Goal: Transaction & Acquisition: Purchase product/service

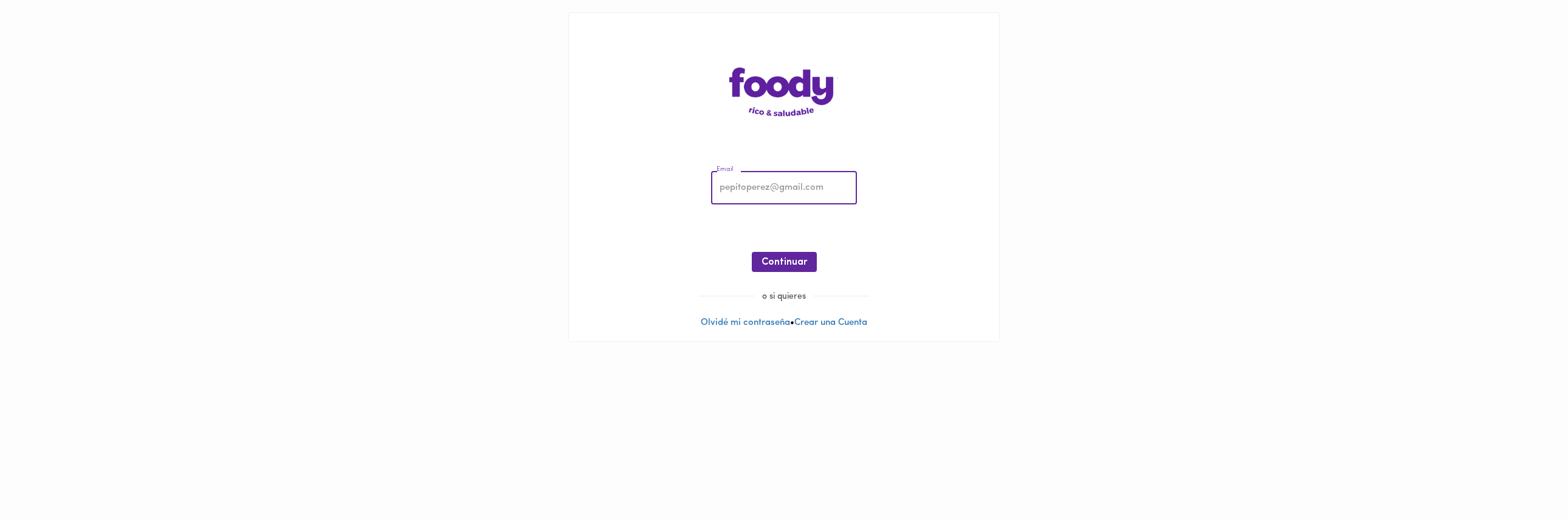
click at [782, 174] on input "email" at bounding box center [784, 188] width 146 height 33
type input "[EMAIL_ADDRESS][DOMAIN_NAME]"
click at [794, 269] on button "Continuar" at bounding box center [784, 261] width 65 height 20
click at [803, 257] on button "Ingresar" at bounding box center [784, 261] width 57 height 20
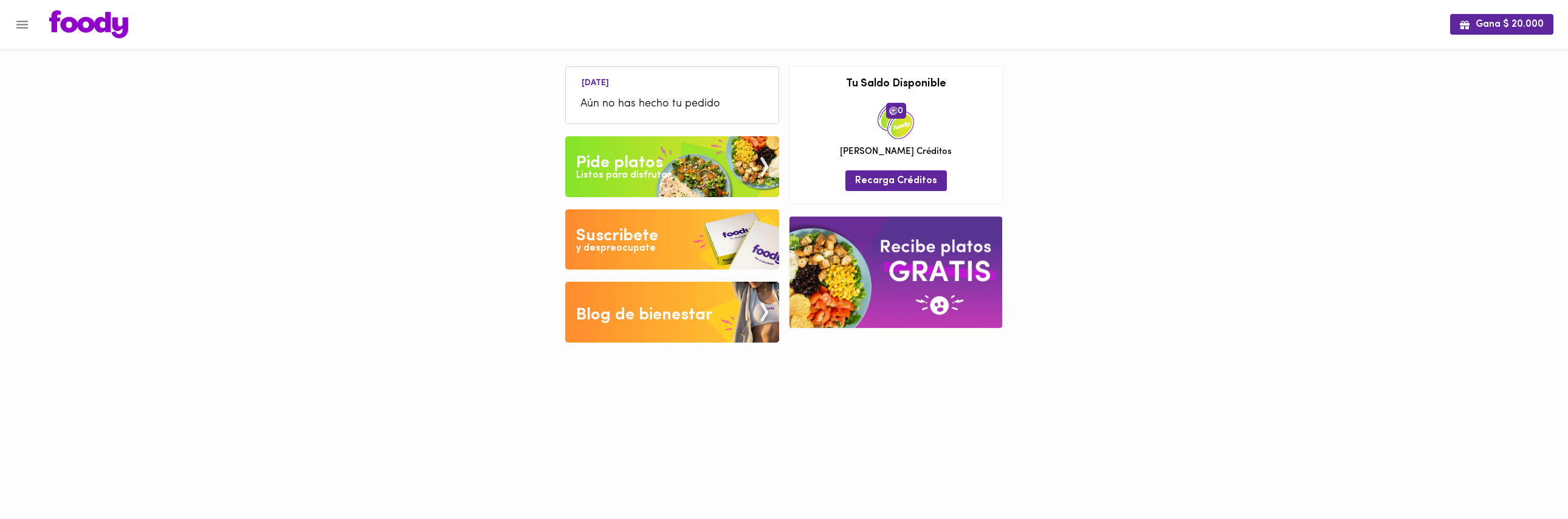
click at [702, 174] on img at bounding box center [672, 167] width 214 height 60
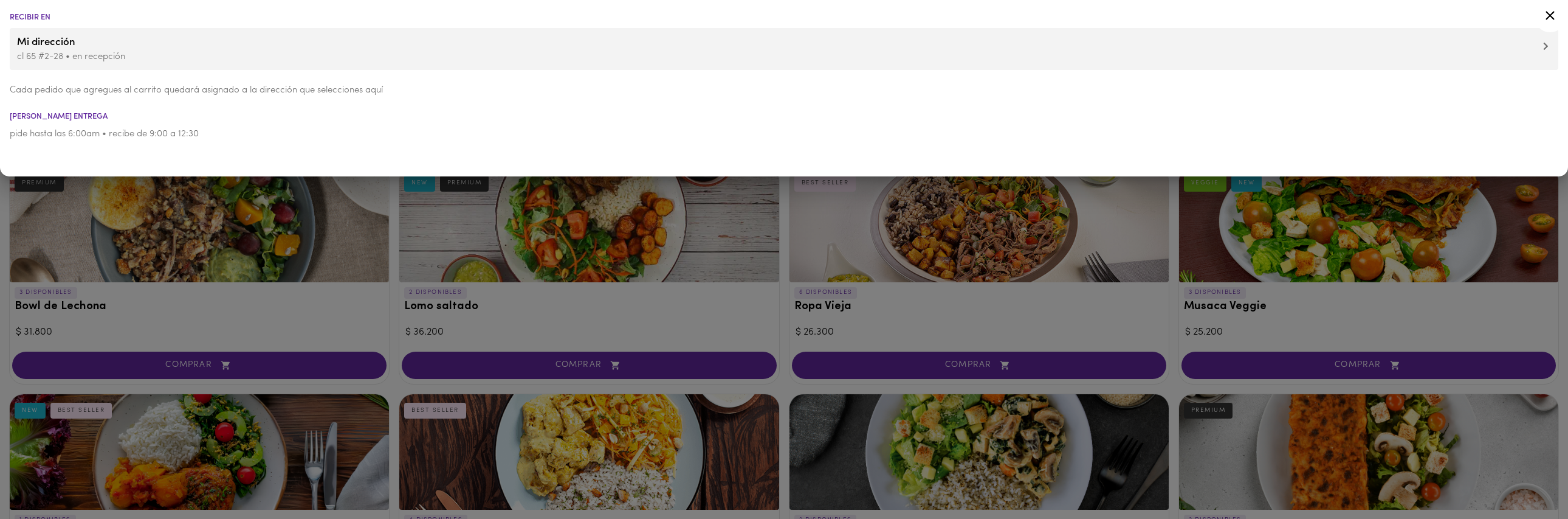
click at [861, 431] on div at bounding box center [784, 260] width 1568 height 519
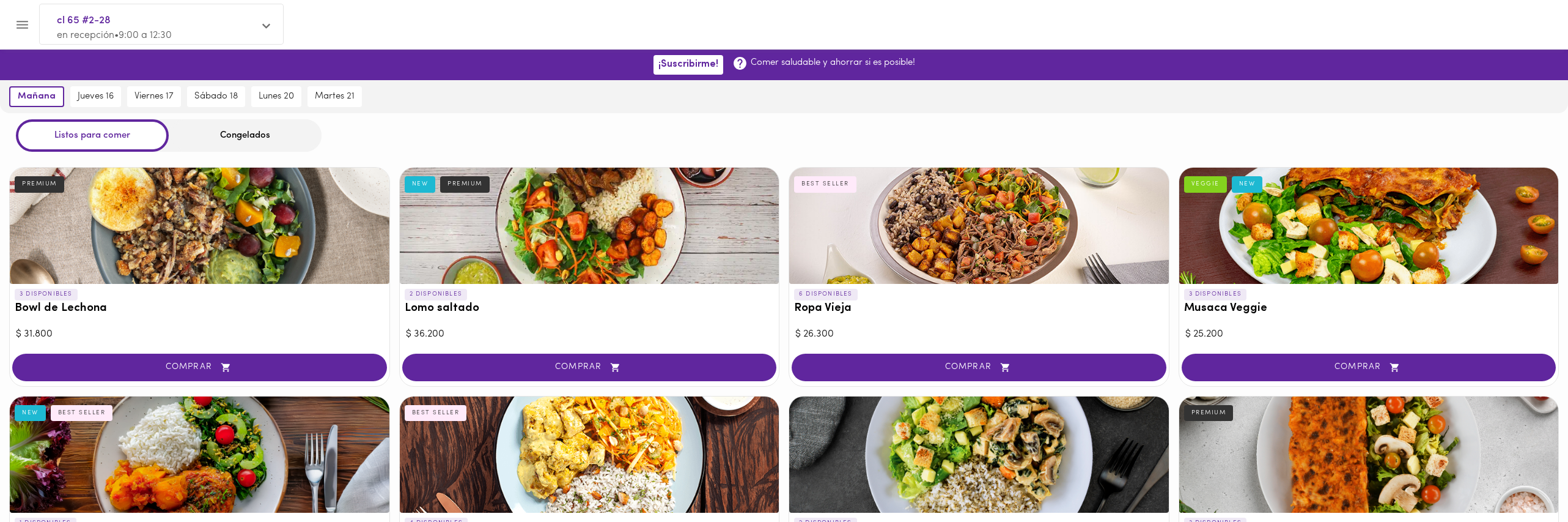
click at [23, 36] on button "Menu" at bounding box center [22, 24] width 30 height 30
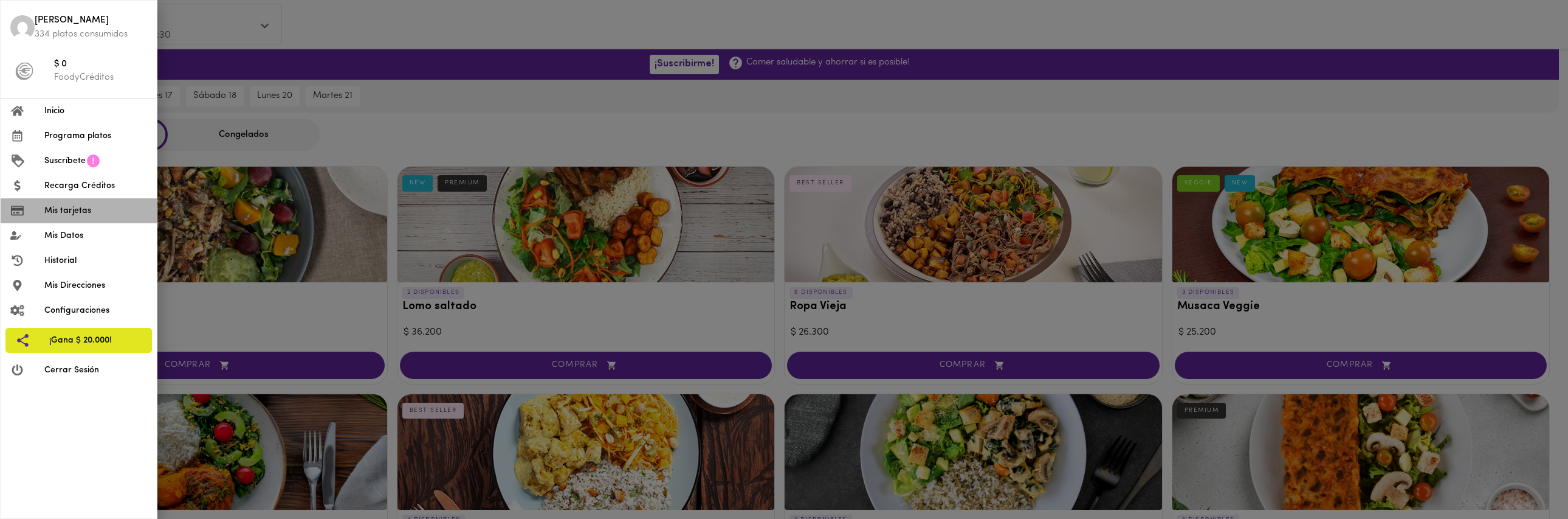
click at [78, 206] on span "Mis tarjetas" at bounding box center [95, 210] width 102 height 13
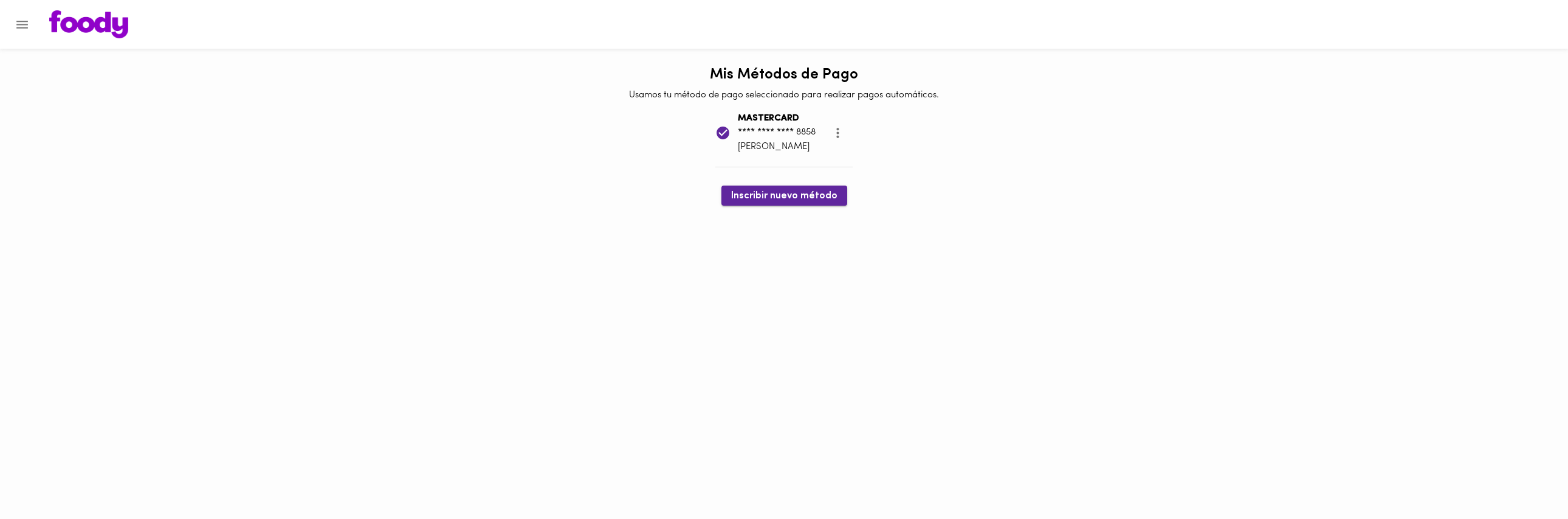
click at [791, 200] on span "Inscribir nuevo método" at bounding box center [784, 196] width 106 height 12
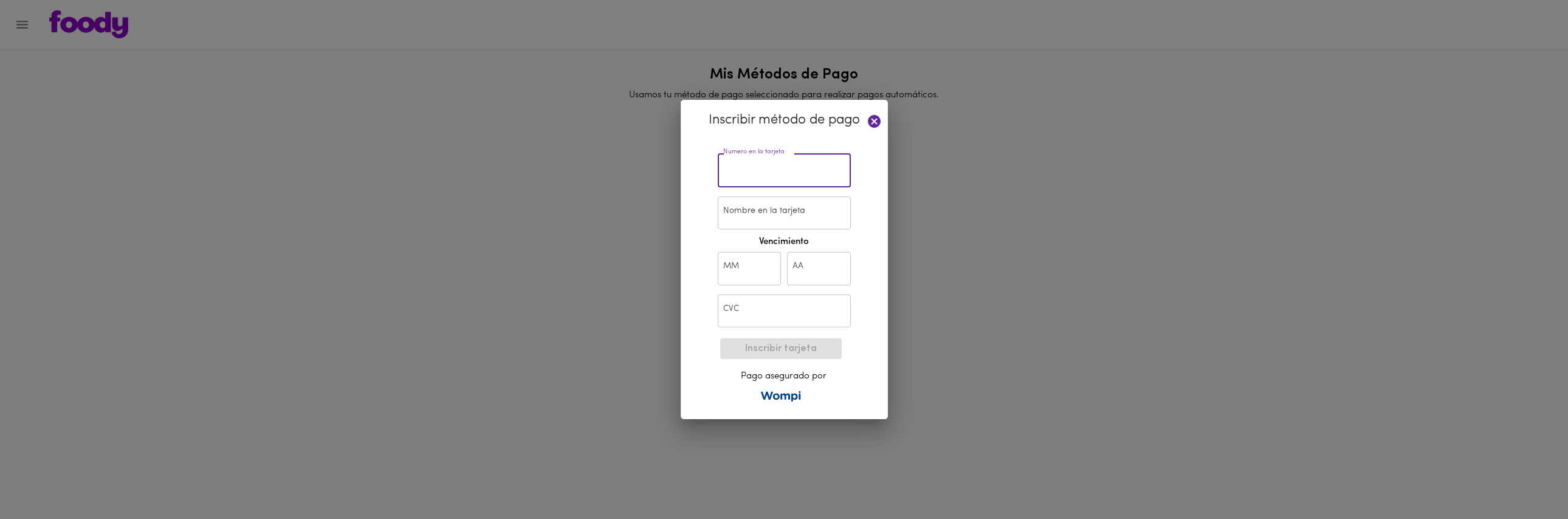
click at [793, 174] on input "text" at bounding box center [784, 170] width 133 height 33
type input "[CREDIT_CARD_NUMBER]"
type input "[PERSON_NAME]"
type input "11"
type input "29"
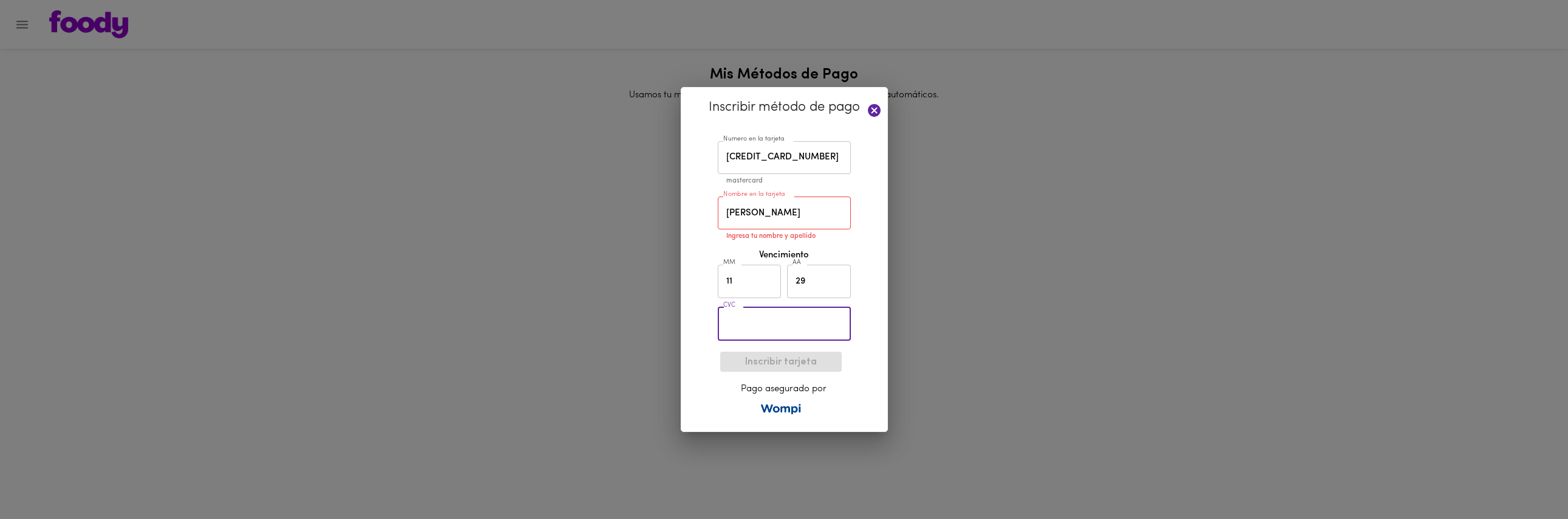
click at [761, 316] on input "text" at bounding box center [784, 324] width 133 height 33
click at [763, 331] on input "text" at bounding box center [784, 324] width 133 height 33
type input "454"
click at [749, 211] on input "[PERSON_NAME]" at bounding box center [784, 212] width 133 height 33
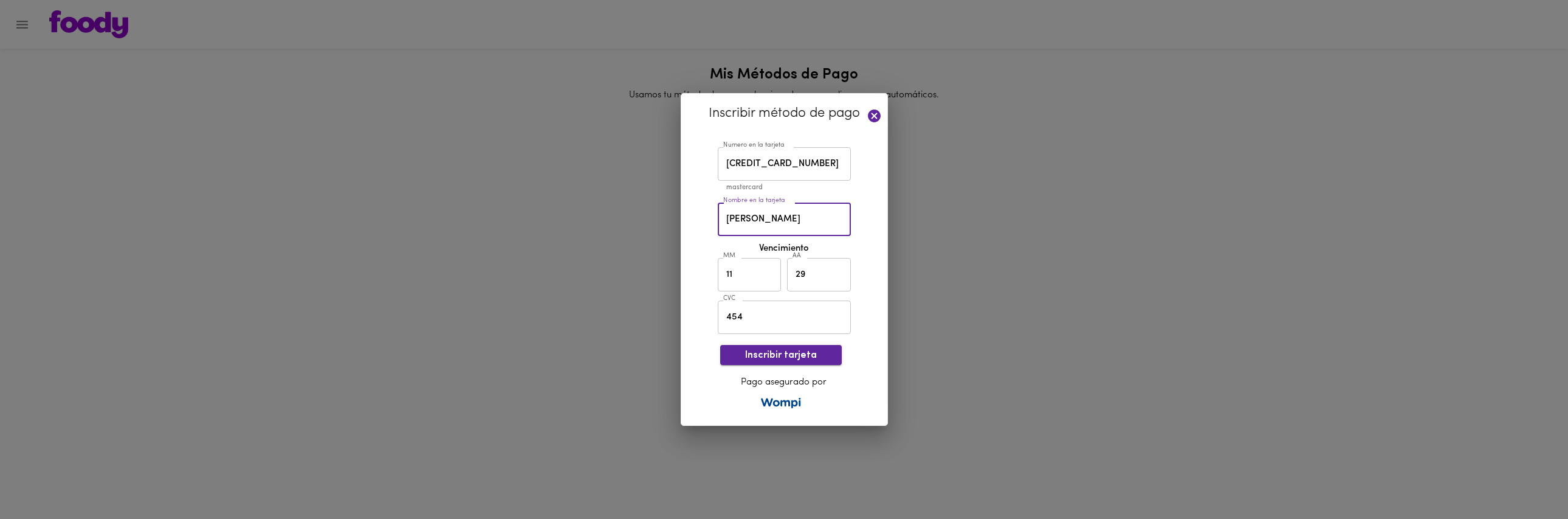
type input "[PERSON_NAME]"
click at [789, 351] on span "Inscribir tarjeta" at bounding box center [781, 355] width 102 height 12
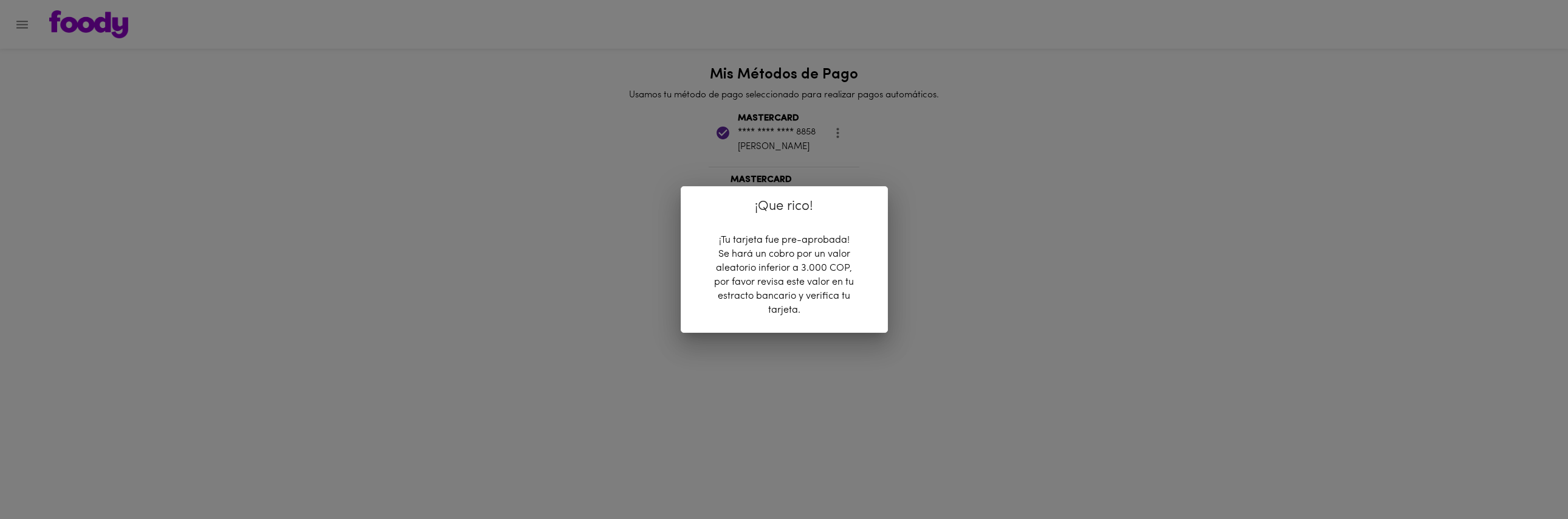
click at [927, 359] on div "¡Que rico! ¡Tu tarjeta fue pre-aprobada! Se hará un cobro por un valor aleatori…" at bounding box center [784, 260] width 1568 height 519
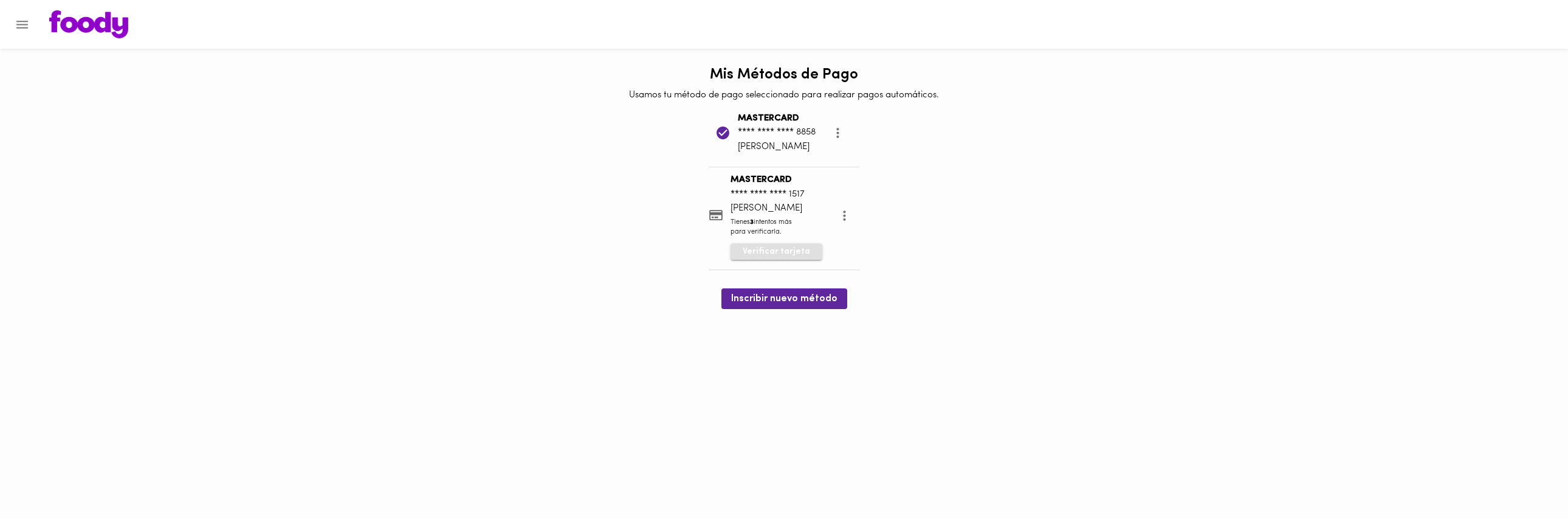
click at [809, 251] on button "Verificar tarjeta" at bounding box center [776, 251] width 92 height 17
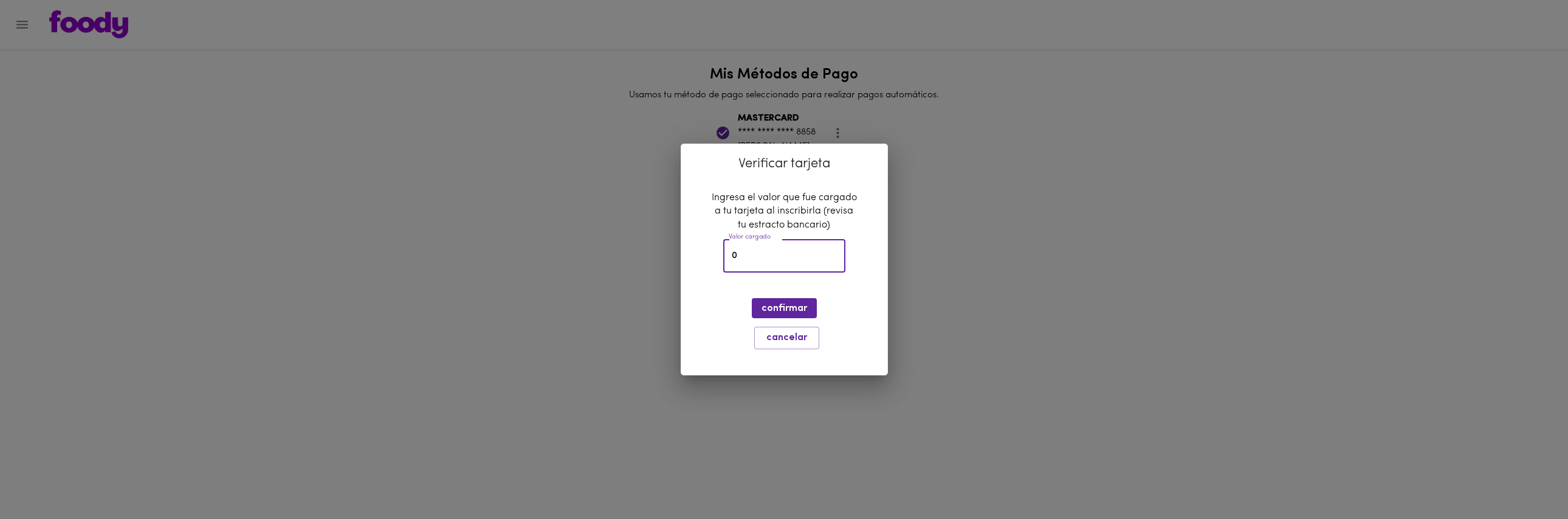
click at [808, 251] on input "0" at bounding box center [784, 255] width 122 height 33
type input "2017"
click at [806, 311] on button "confirmar" at bounding box center [784, 307] width 65 height 20
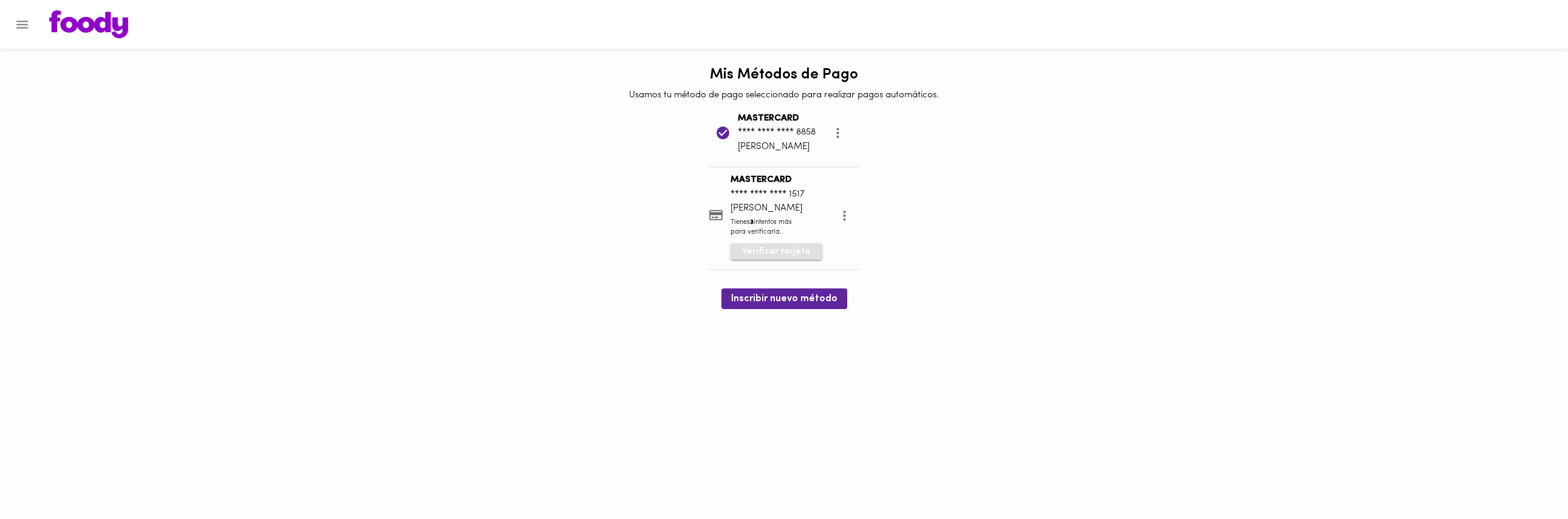
click at [802, 251] on span "Verificar tarjeta" at bounding box center [777, 251] width 68 height 12
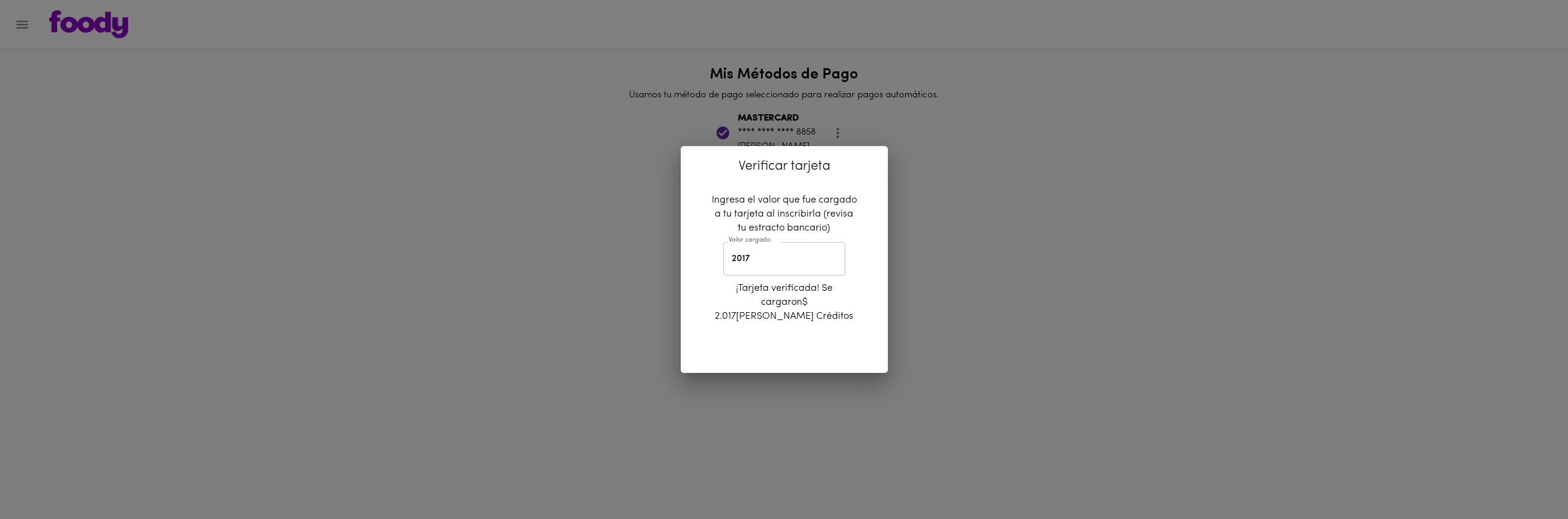
click at [781, 265] on input "2017" at bounding box center [784, 258] width 122 height 33
click at [1035, 259] on div "Verificar tarjeta Ingresa el valor que fue cargado a tu tarjeta al inscribirla …" at bounding box center [784, 260] width 1568 height 519
click at [956, 200] on div "Verificar tarjeta Ingresa el valor que fue cargado a tu tarjeta al inscribirla …" at bounding box center [784, 260] width 1568 height 519
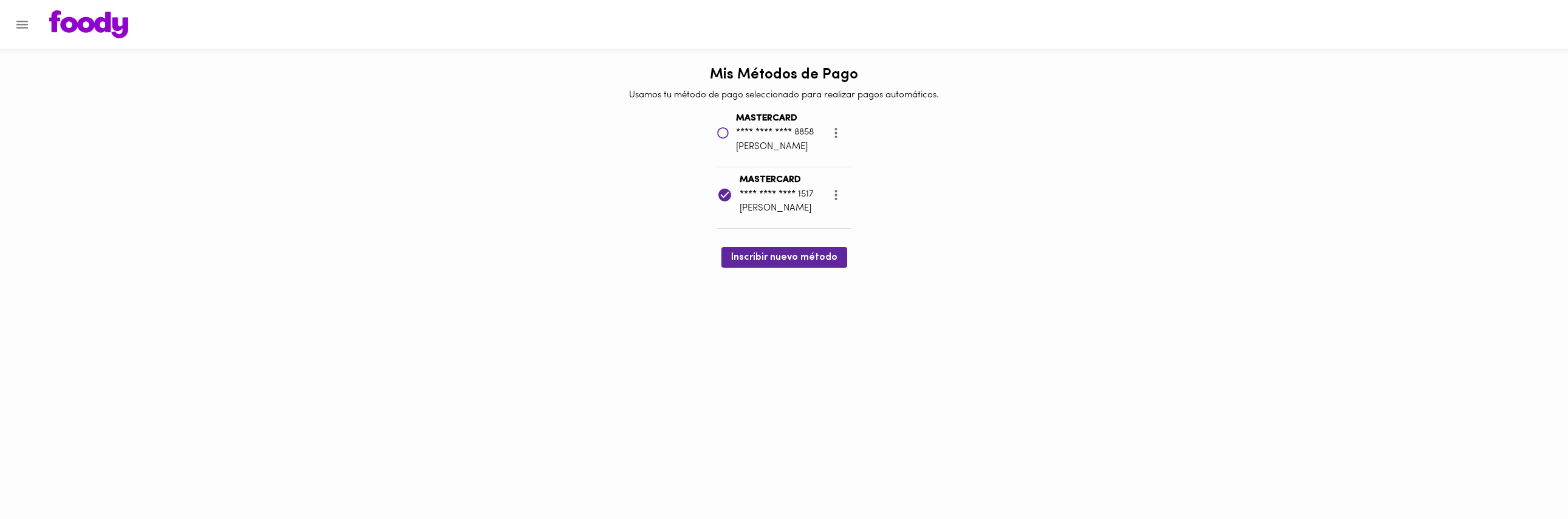
click at [1016, 268] on html "Mis Métodos de Pago Usamos tu método de pago seleccionado para realizar pagos a…" at bounding box center [784, 133] width 1568 height 268
click at [105, 22] on img at bounding box center [88, 24] width 79 height 28
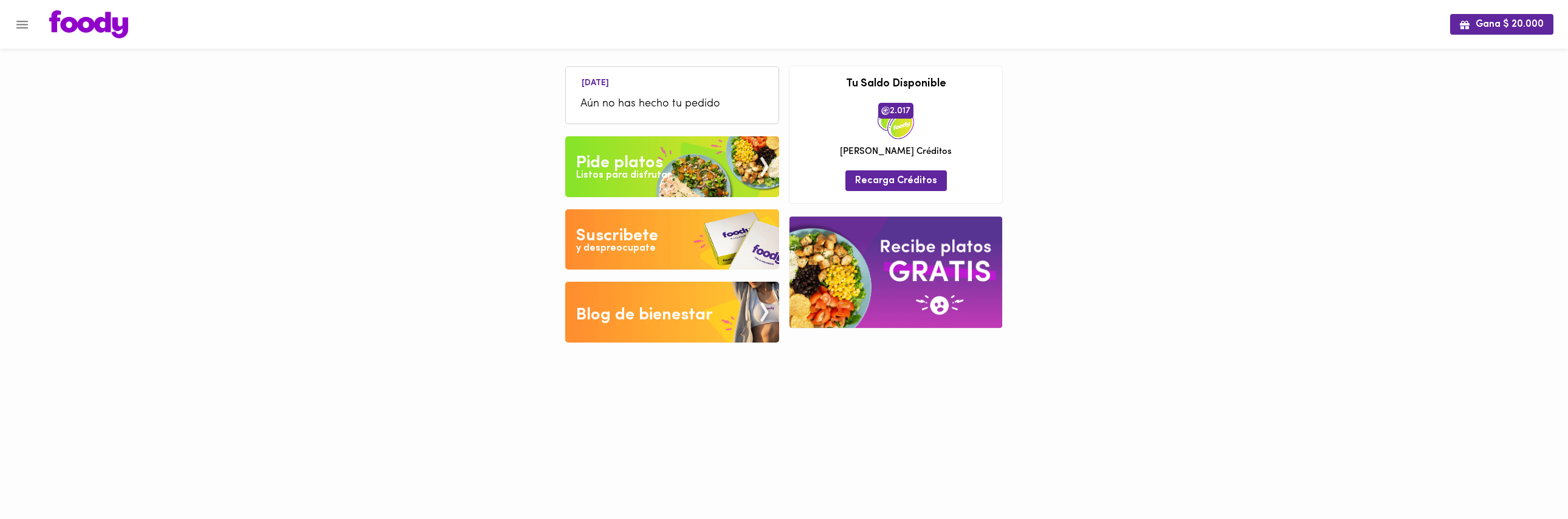
click at [1022, 159] on div "Gana $ 20.000 Mañana Aún no has hecho tu pedido Tu pago contraentrega por $- es…" at bounding box center [784, 180] width 1568 height 360
click at [654, 168] on div "Listos para disfrutar" at bounding box center [623, 175] width 95 height 14
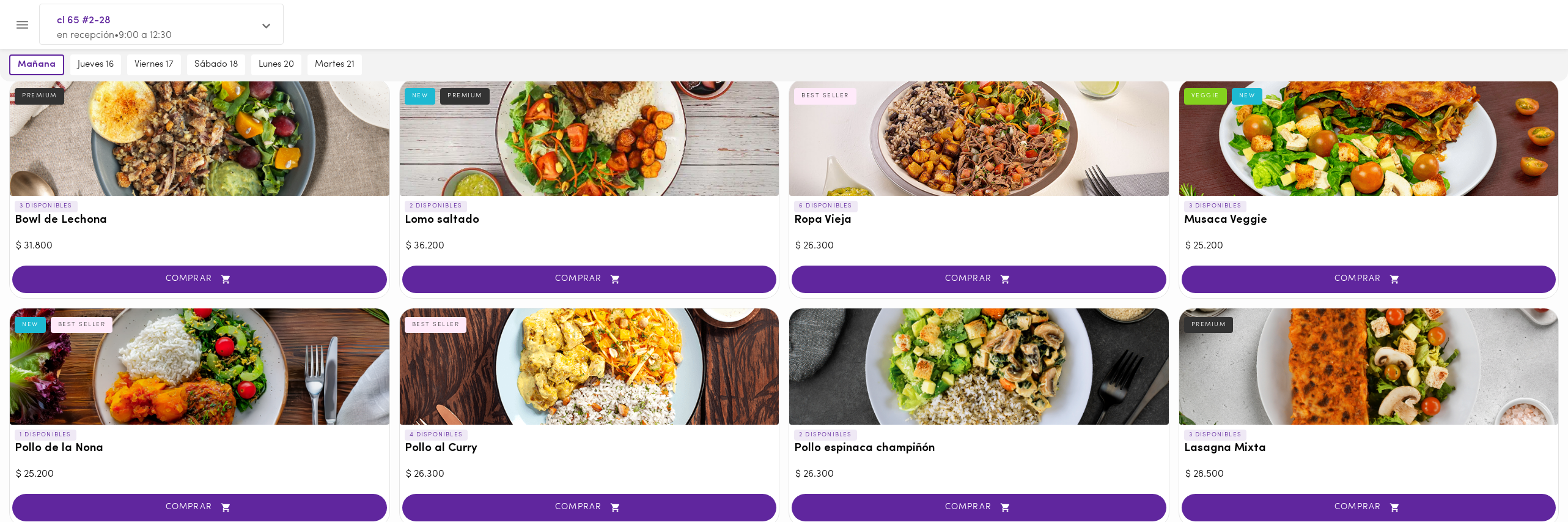
scroll to position [142, 0]
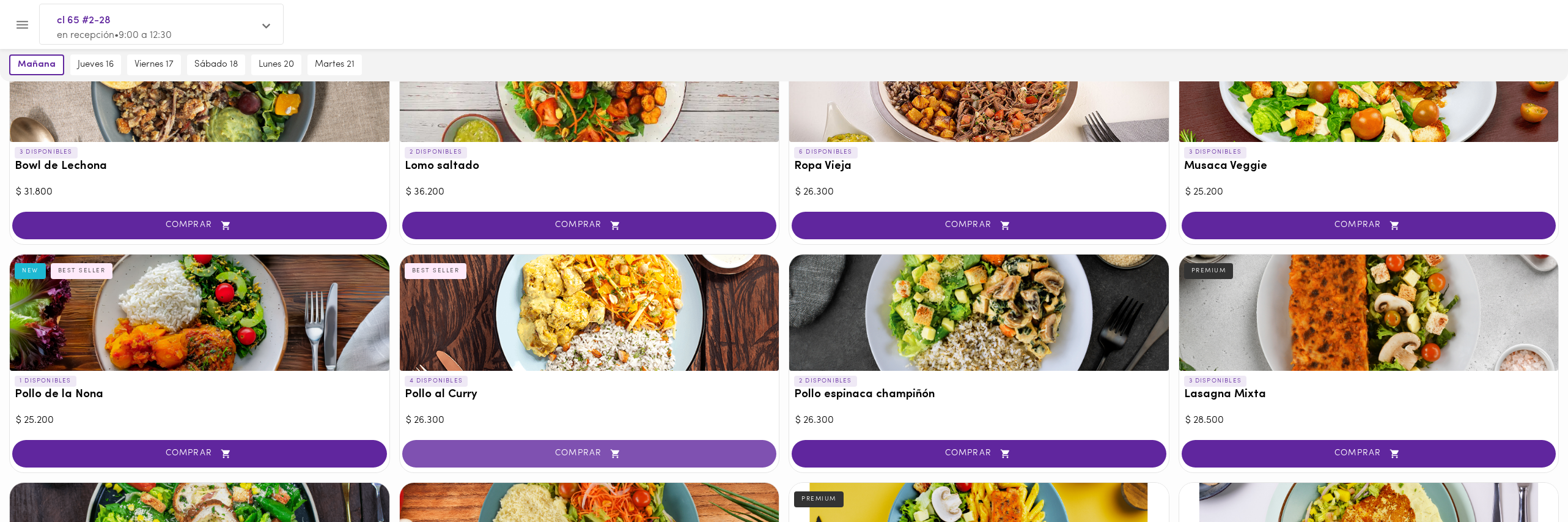
click at [679, 449] on span "COMPRAR" at bounding box center [589, 454] width 344 height 10
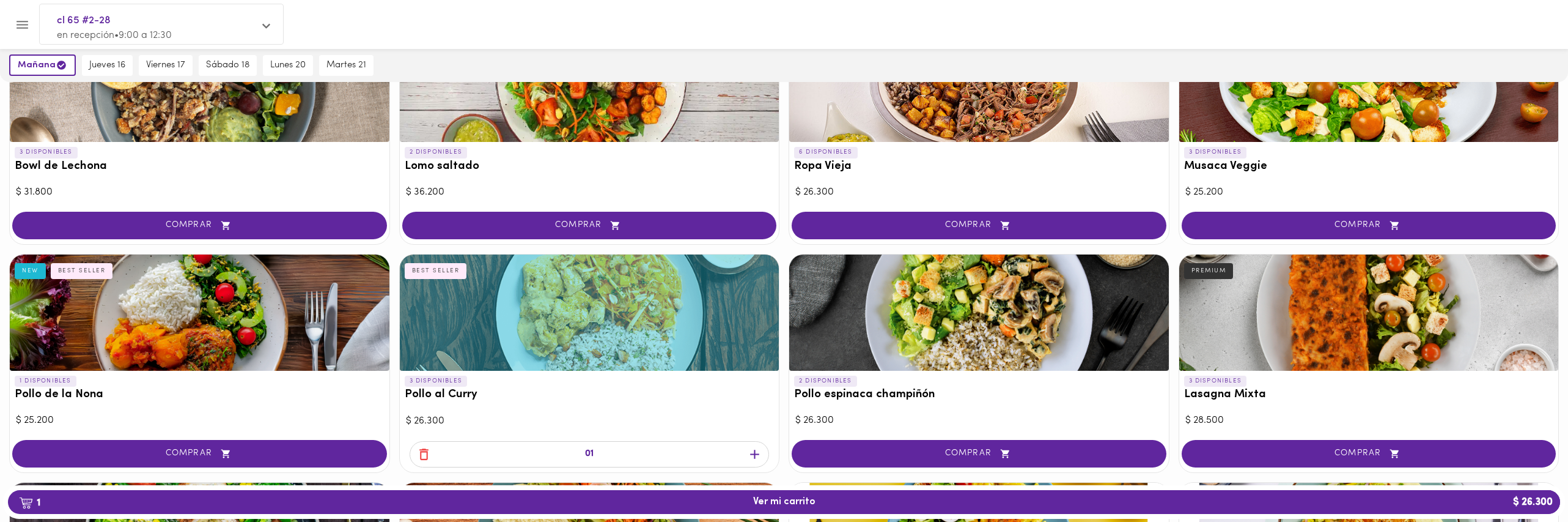
scroll to position [0, 0]
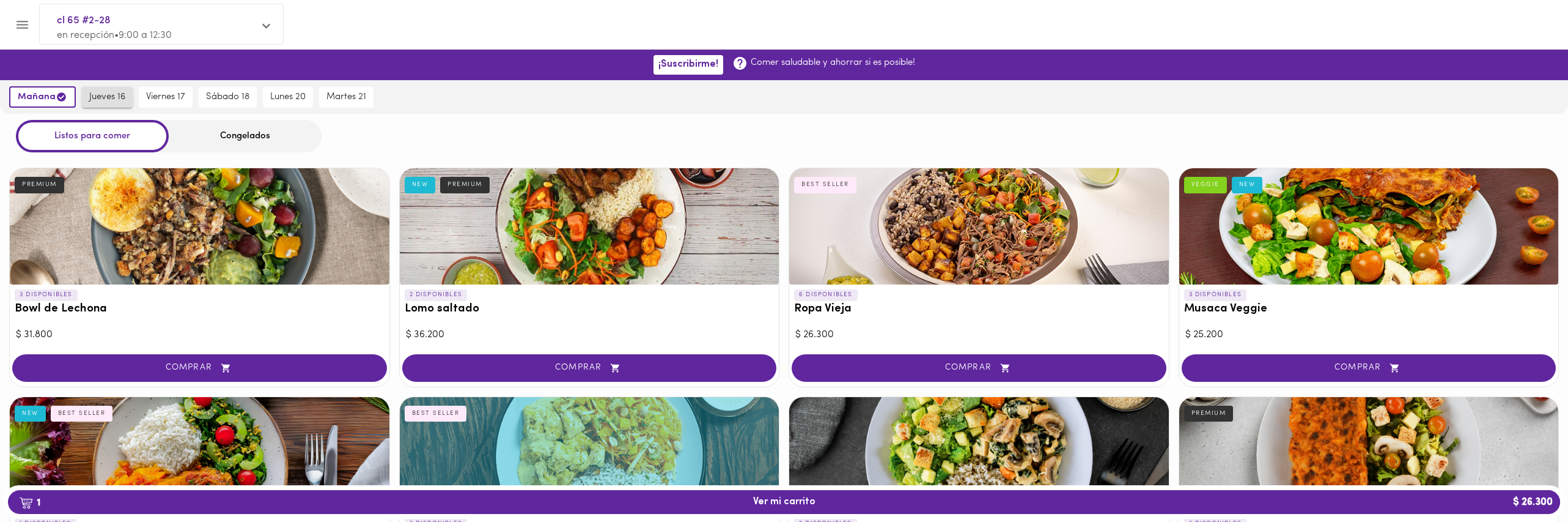
click at [89, 99] on span "jueves 16" at bounding box center [107, 97] width 36 height 11
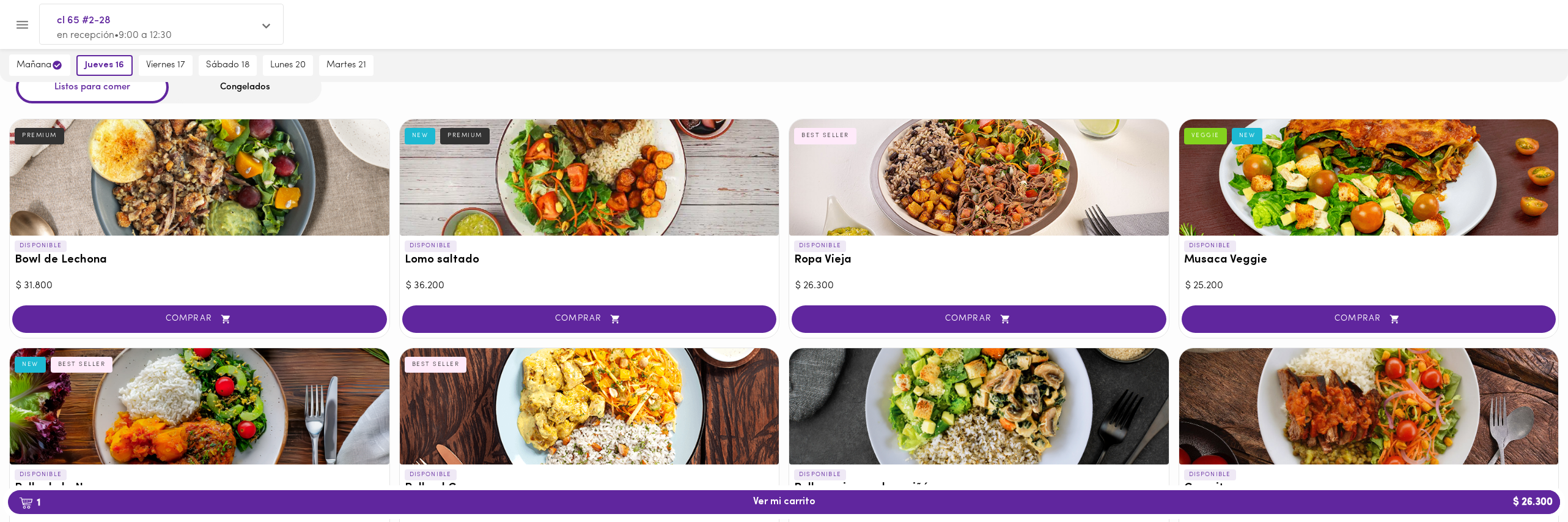
scroll to position [161, 0]
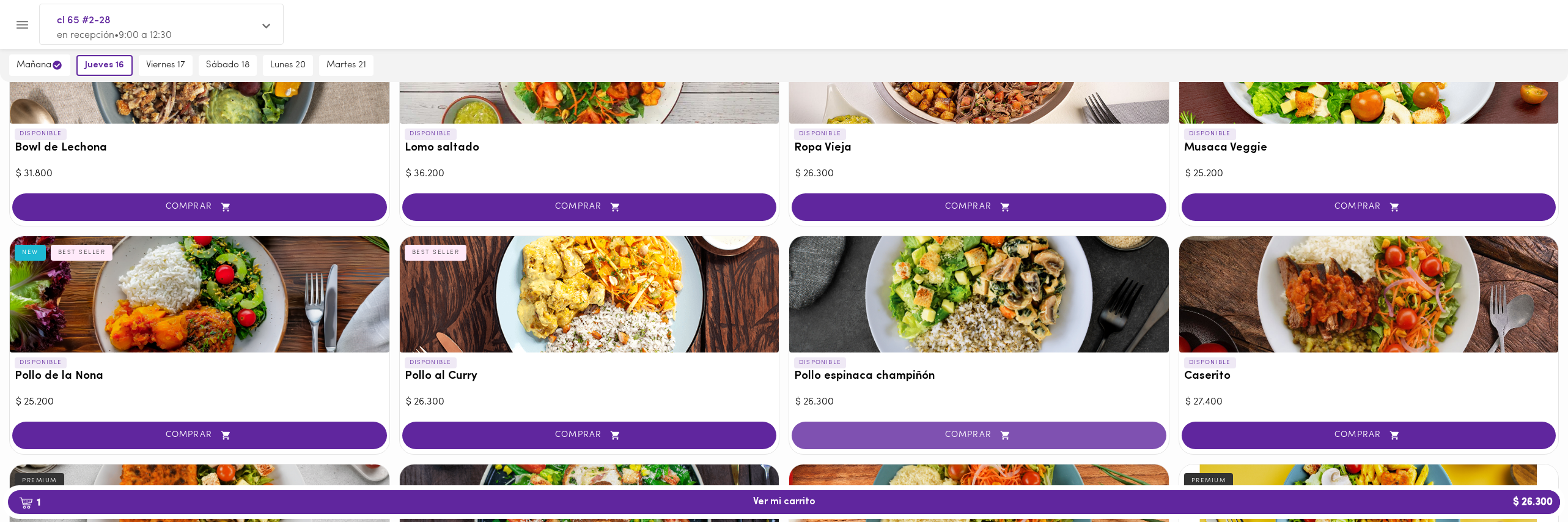
click at [940, 437] on span "COMPRAR" at bounding box center [979, 435] width 344 height 10
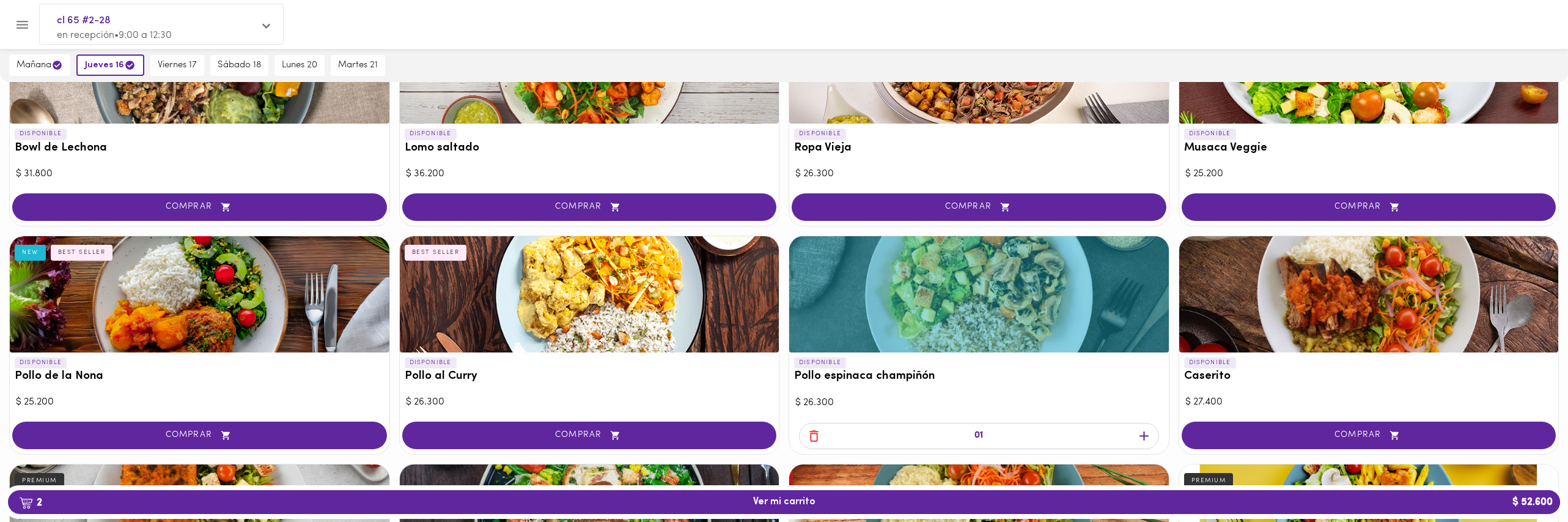
scroll to position [0, 0]
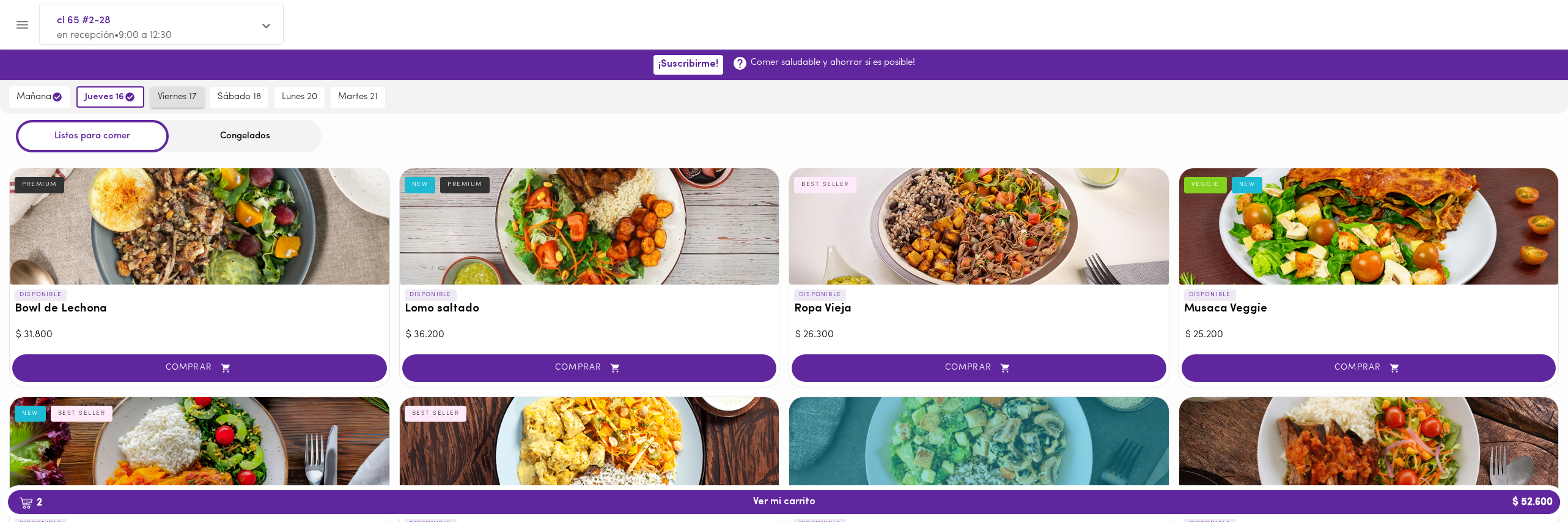
click at [184, 99] on span "viernes 17" at bounding box center [177, 97] width 39 height 11
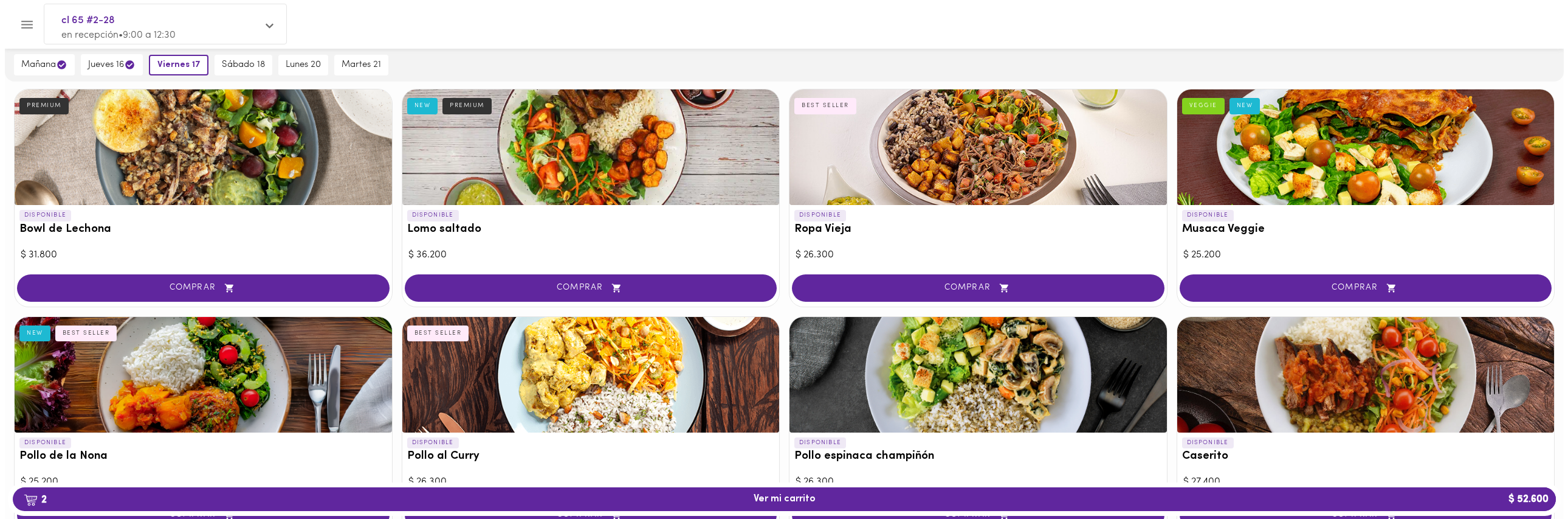
scroll to position [70, 0]
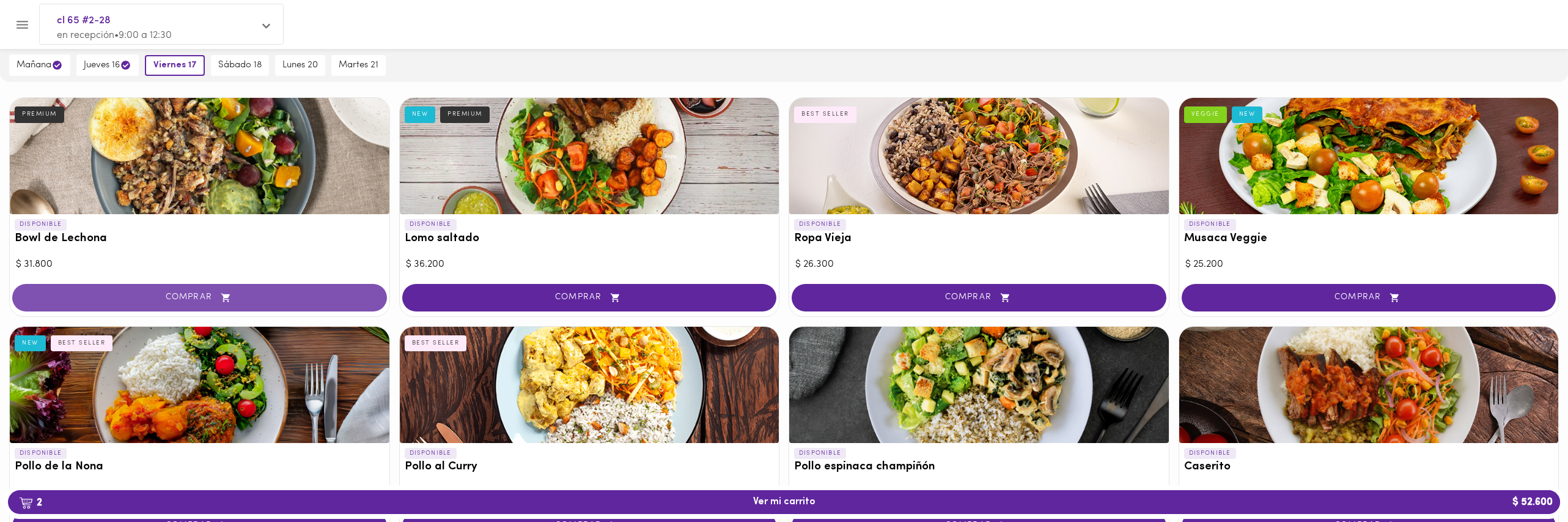
click at [259, 300] on span "COMPRAR" at bounding box center [199, 297] width 344 height 10
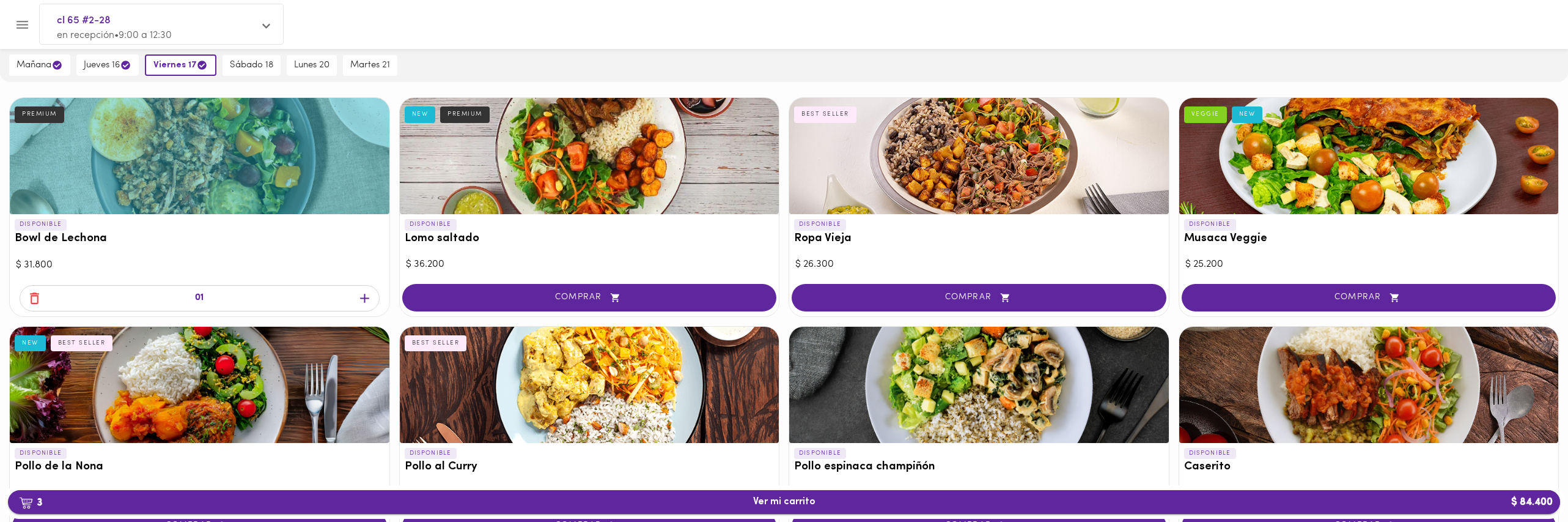
click at [776, 504] on span "3 Ver mi carrito $ 84.400" at bounding box center [784, 502] width 62 height 12
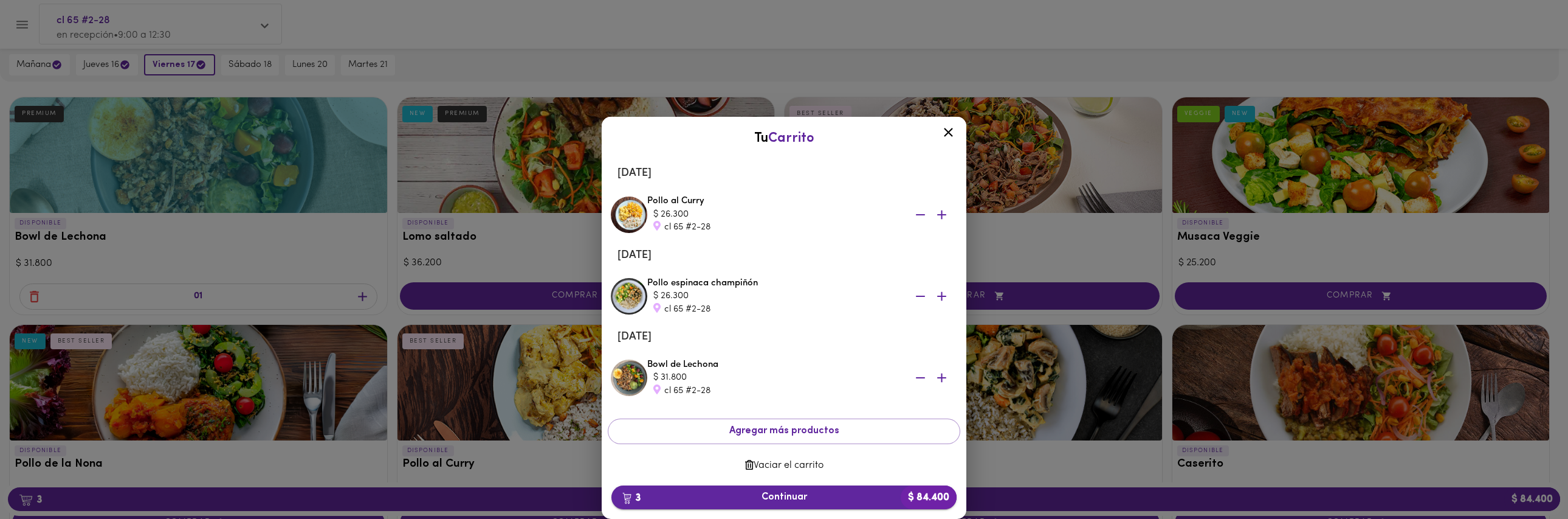
click at [789, 493] on span "3 Continuar $ 84.400" at bounding box center [784, 497] width 326 height 12
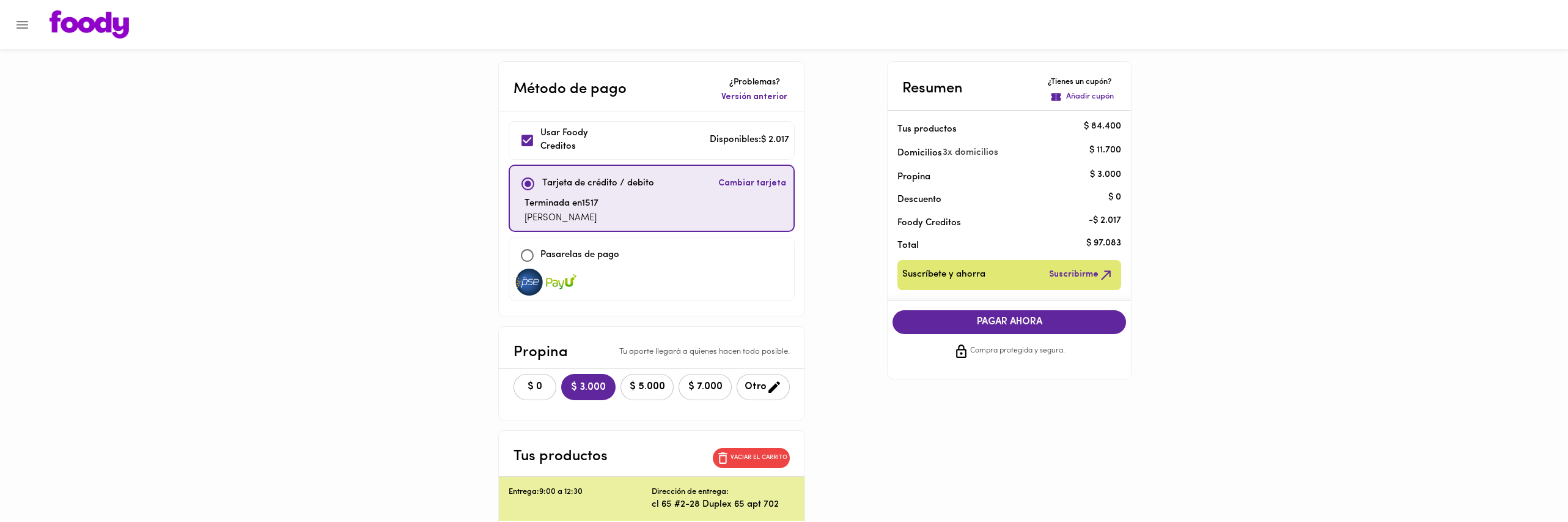
click at [1062, 314] on button "PAGAR AHORA" at bounding box center [1009, 322] width 234 height 24
